Goal: Find specific page/section: Locate a particular part of the current website

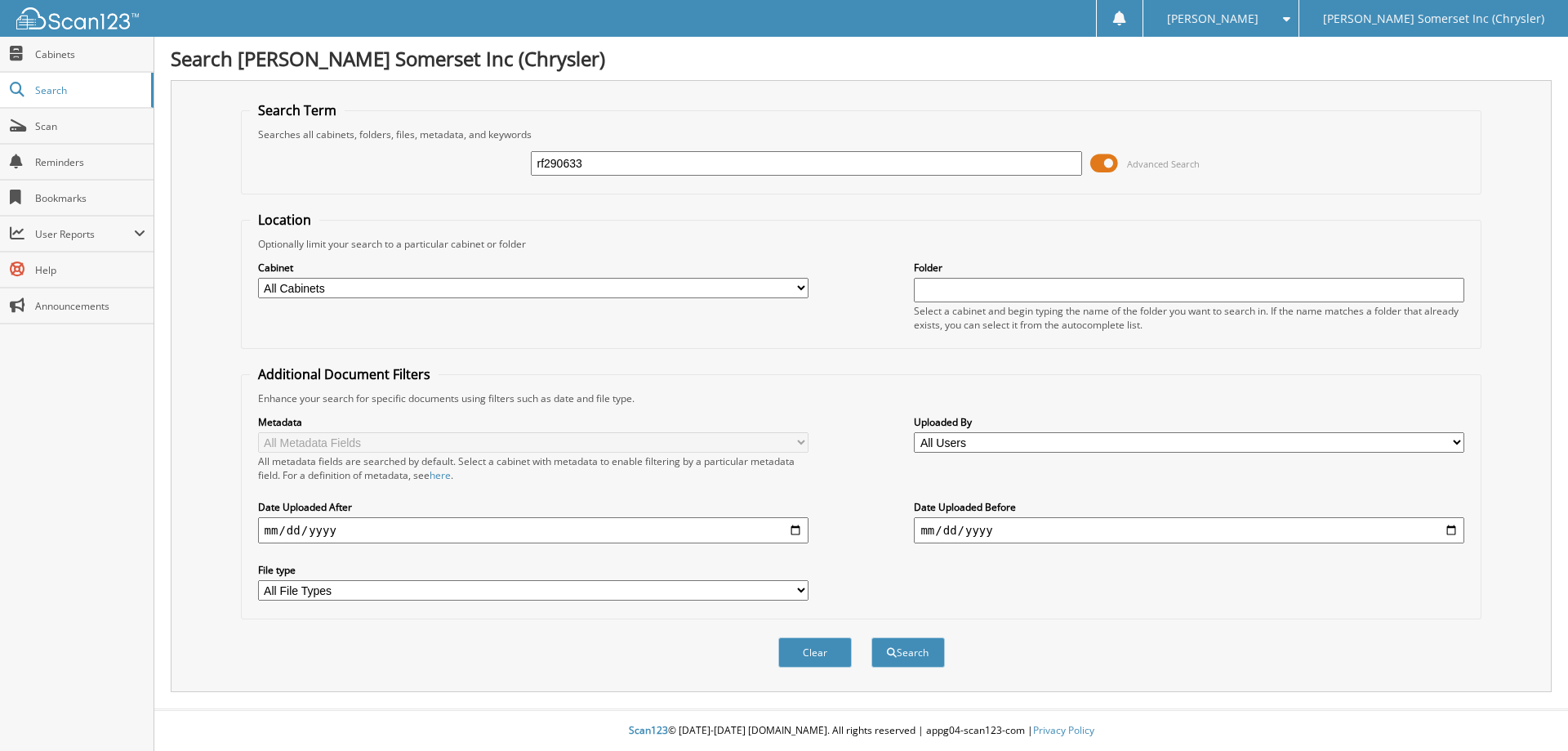
type input "rf290633"
click at [871, 638] on button "Search" at bounding box center [908, 652] width 74 height 30
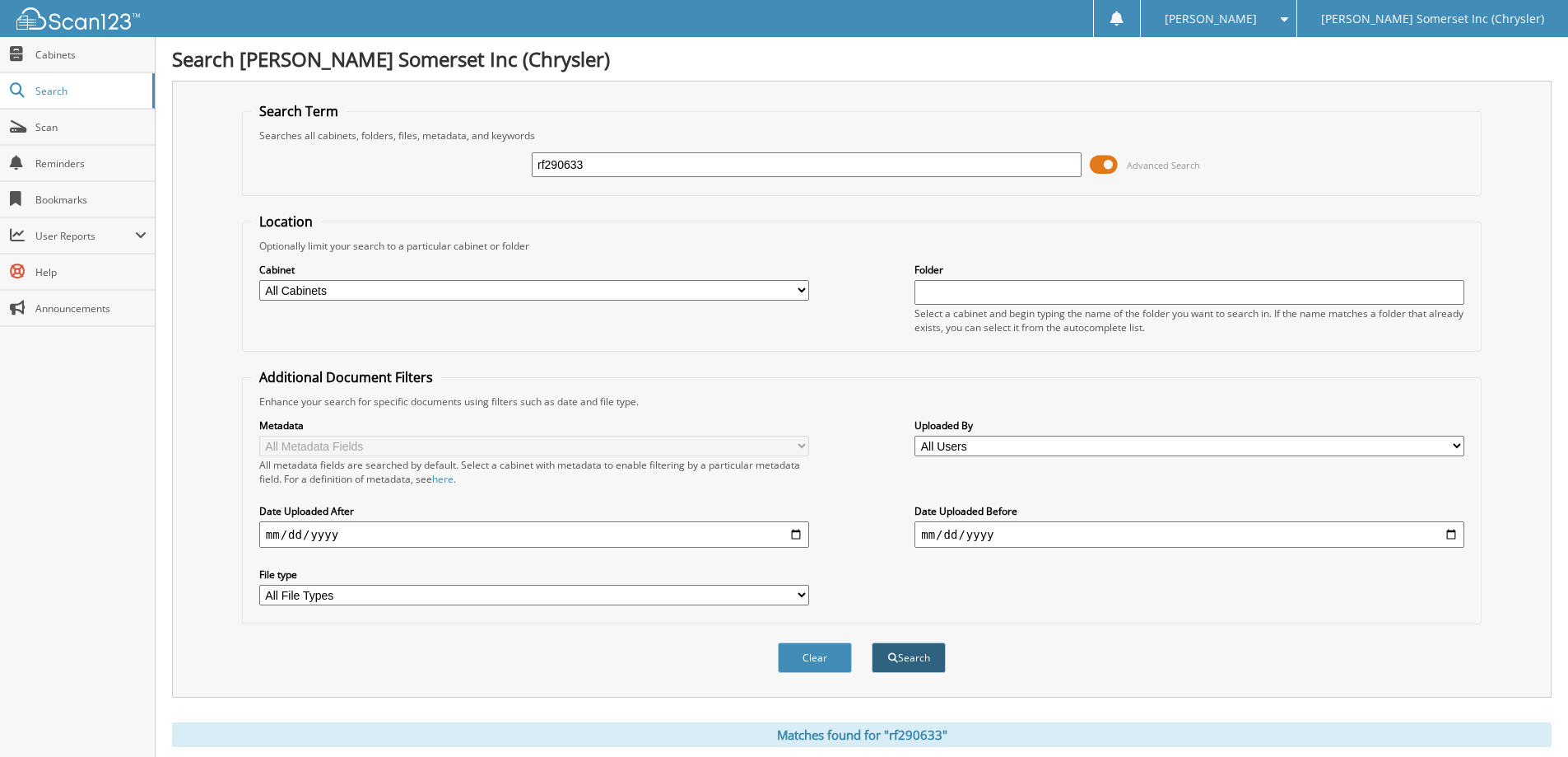
click at [909, 663] on button "Search" at bounding box center [909, 658] width 74 height 30
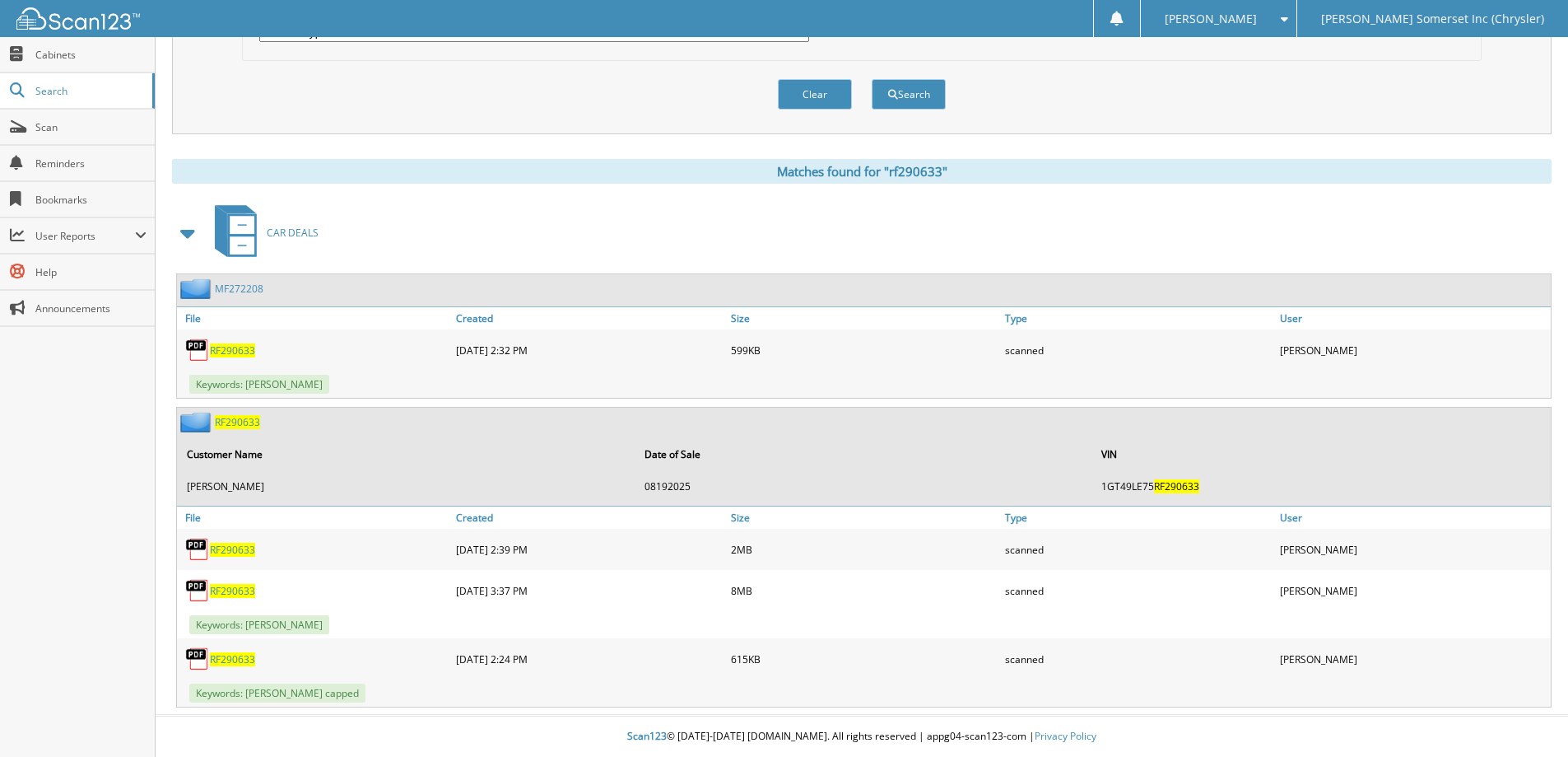
scroll to position [564, 0]
click at [246, 592] on span "RF290633" at bounding box center [233, 591] width 45 height 14
